Goal: Task Accomplishment & Management: Manage account settings

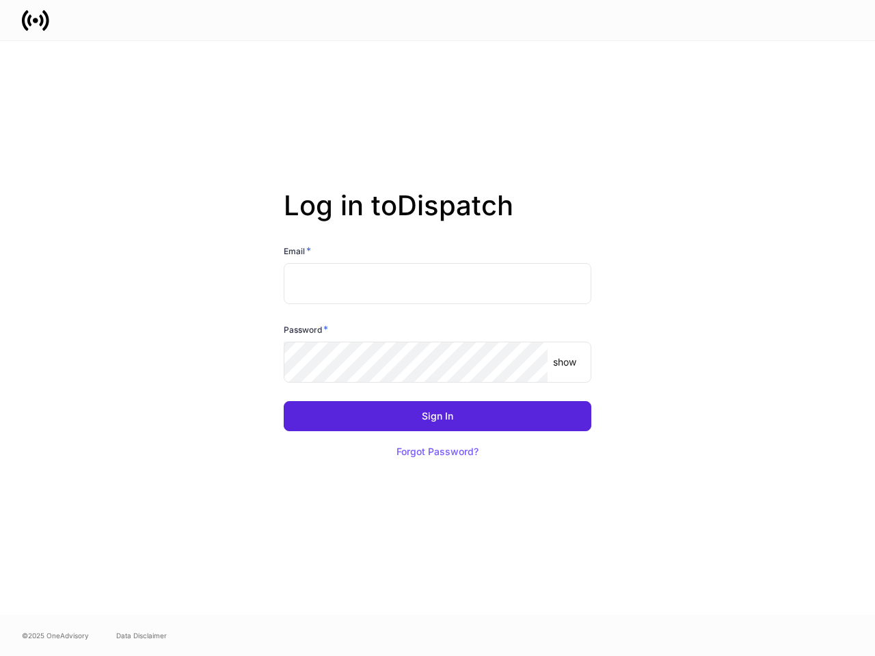
click at [437, 328] on div "Password *" at bounding box center [438, 332] width 308 height 19
click at [437, 284] on input "text" at bounding box center [438, 283] width 308 height 41
click at [564, 362] on p "show" at bounding box center [564, 362] width 23 height 14
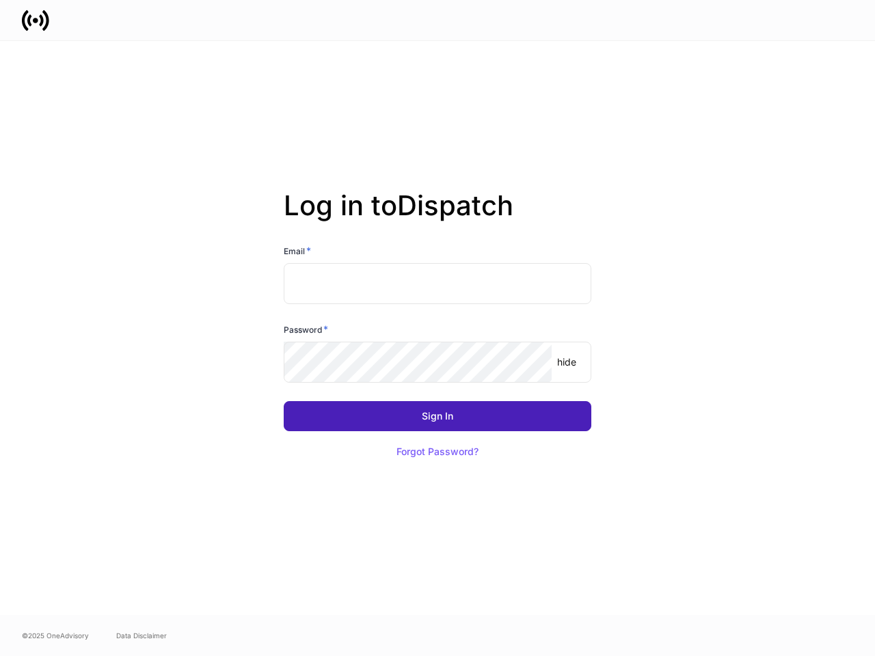
click at [437, 416] on div "Sign In" at bounding box center [437, 416] width 31 height 10
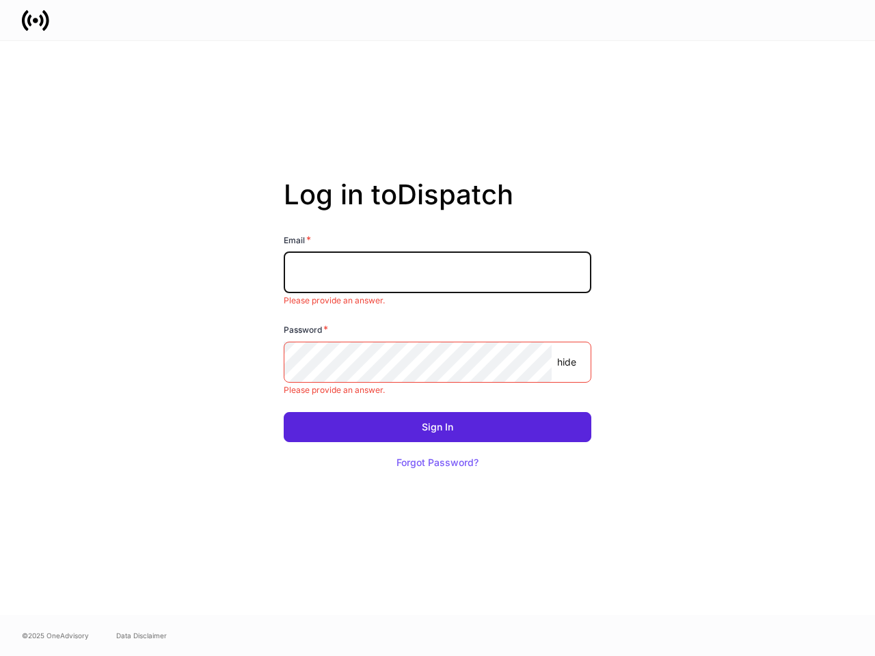
click at [437, 452] on button "Forgot Password?" at bounding box center [437, 463] width 116 height 30
